Goal: Transaction & Acquisition: Purchase product/service

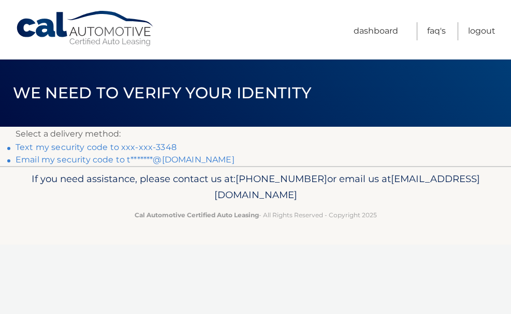
click at [131, 144] on link "Text my security code to xxx-xxx-3348" at bounding box center [96, 147] width 161 height 10
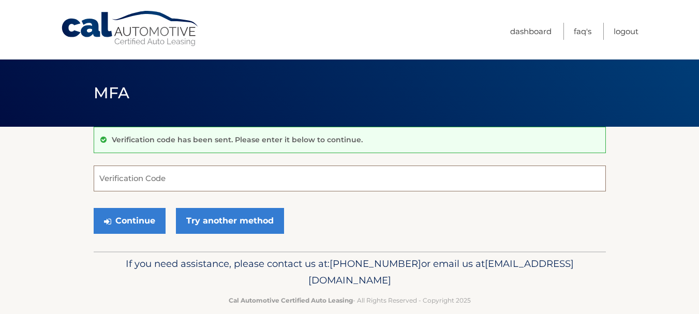
click at [132, 182] on input "Verification Code" at bounding box center [350, 179] width 512 height 26
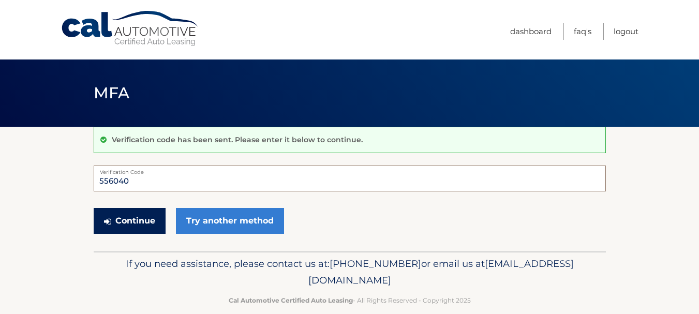
type input "556040"
click at [113, 225] on button "Continue" at bounding box center [130, 221] width 72 height 26
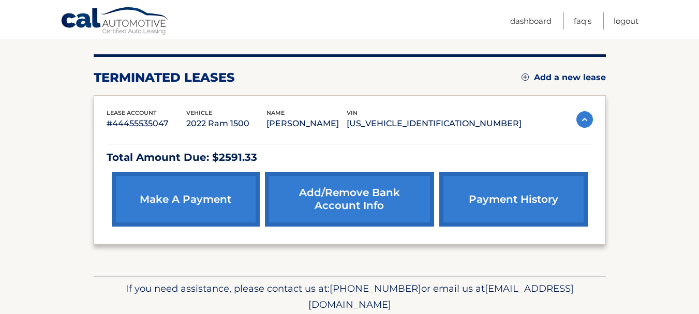
scroll to position [124, 0]
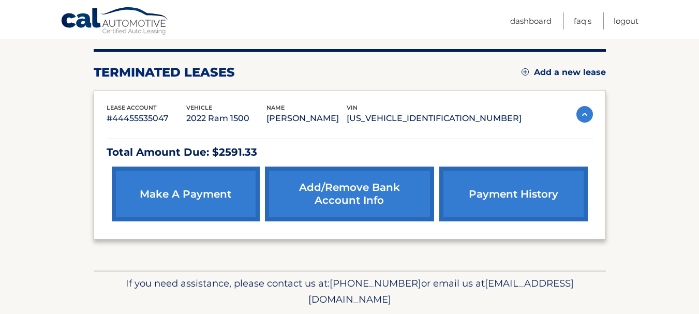
click at [215, 199] on link "make a payment" at bounding box center [186, 194] width 148 height 55
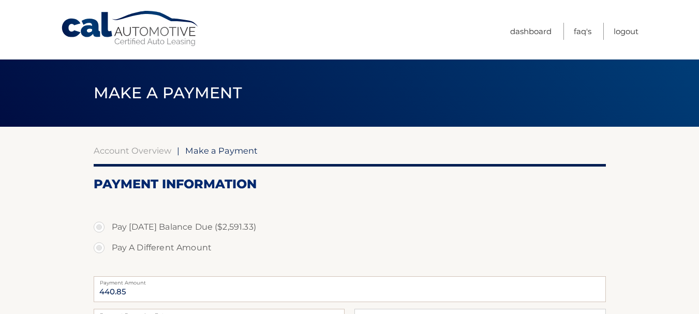
select select "Y2RkNzIyZmMtYjFlNC00ZDAyLWIwNjEtYWExNmQwZDU4ZDZh"
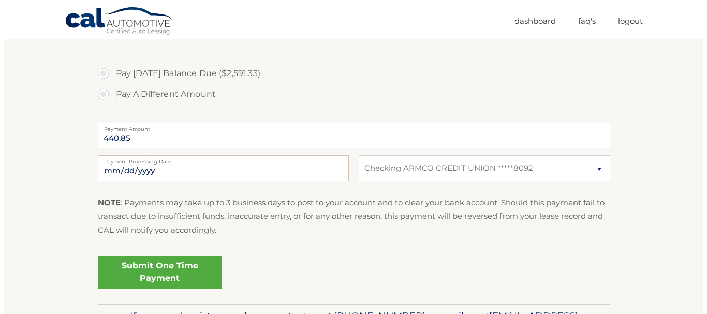
scroll to position [166, 0]
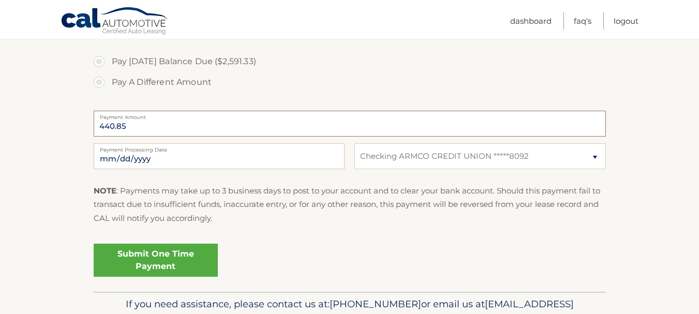
click at [128, 125] on input "440.85" at bounding box center [350, 124] width 512 height 26
click at [100, 61] on label "Pay Today's Balance Due ($2,591.33)" at bounding box center [350, 61] width 512 height 21
click at [100, 61] on input "Pay Today's Balance Due ($2,591.33)" at bounding box center [103, 59] width 10 height 17
radio input "true"
type input "2591.33"
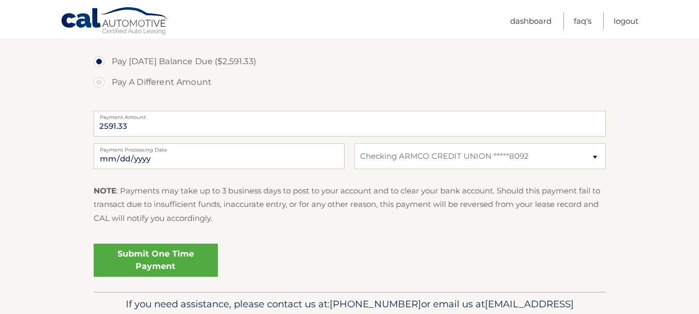
click at [142, 254] on link "Submit One Time Payment" at bounding box center [156, 260] width 124 height 33
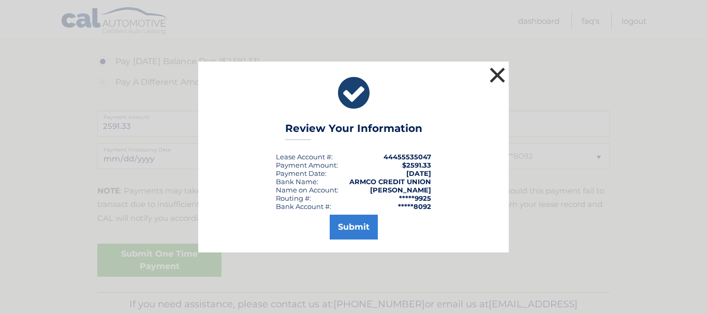
click at [501, 79] on button "×" at bounding box center [497, 75] width 21 height 21
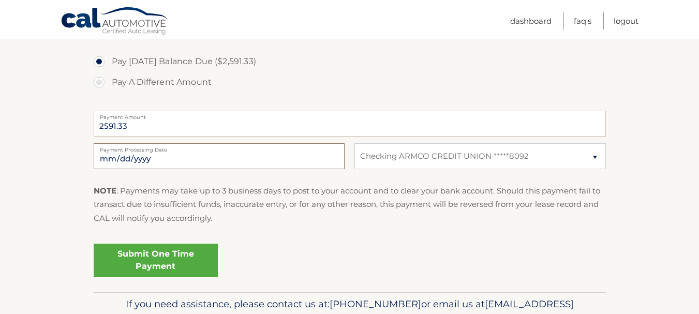
click at [119, 157] on input "2025-10-13" at bounding box center [219, 156] width 251 height 26
type input "2025-10-16"
click at [154, 262] on link "Submit One Time Payment" at bounding box center [156, 260] width 124 height 33
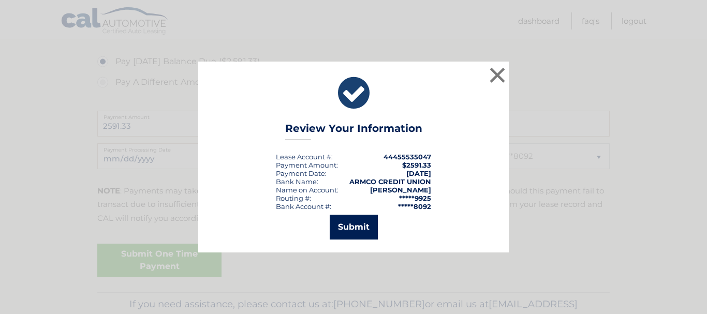
click at [340, 233] on button "Submit" at bounding box center [354, 227] width 48 height 25
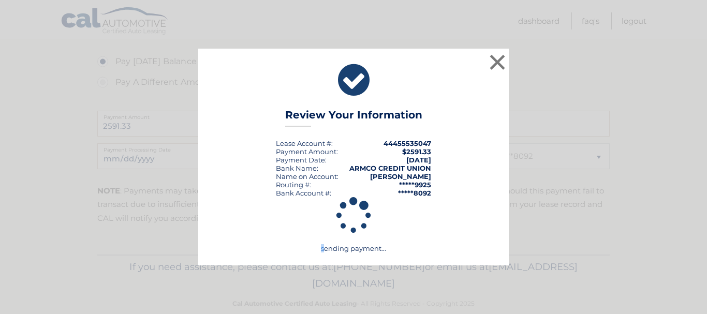
click at [340, 233] on icon at bounding box center [353, 215] width 285 height 37
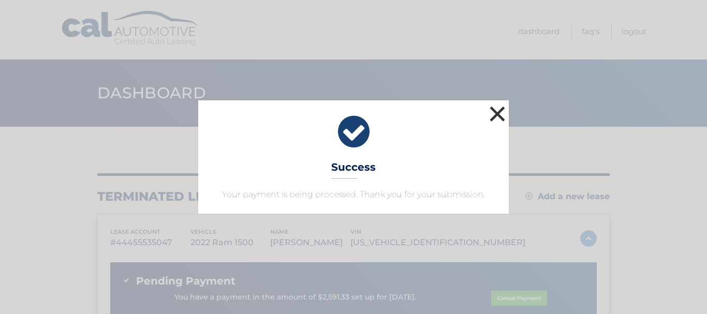
click at [497, 112] on button "×" at bounding box center [497, 114] width 21 height 21
